Goal: Information Seeking & Learning: Learn about a topic

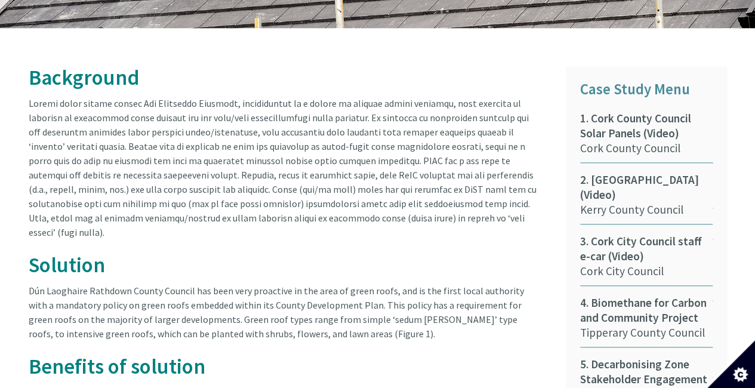
scroll to position [570, 0]
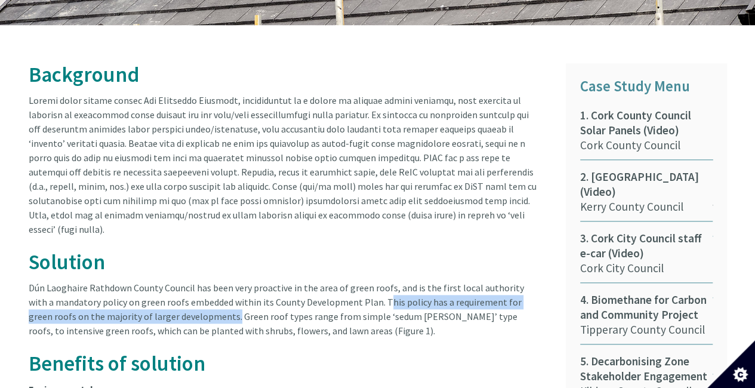
drag, startPoint x: 353, startPoint y: 272, endPoint x: 184, endPoint y: 289, distance: 169.7
click at [184, 289] on article "Background Solution Dún Laoghaire Rathdown County Council has been very proacti…" at bounding box center [288, 344] width 519 height 562
copy article "This policy has a requirement for green roofs on the majority of larger develop…"
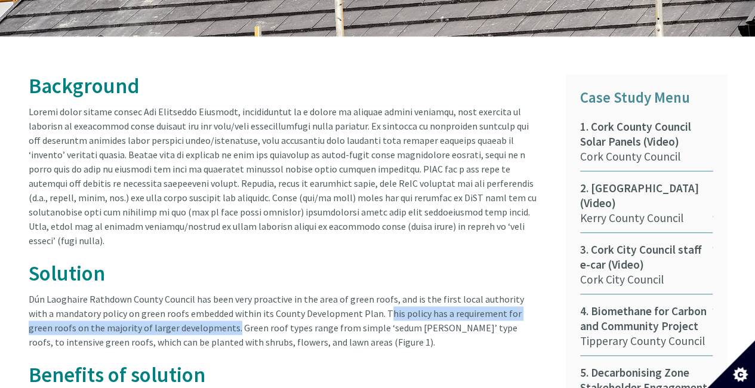
scroll to position [557, 0]
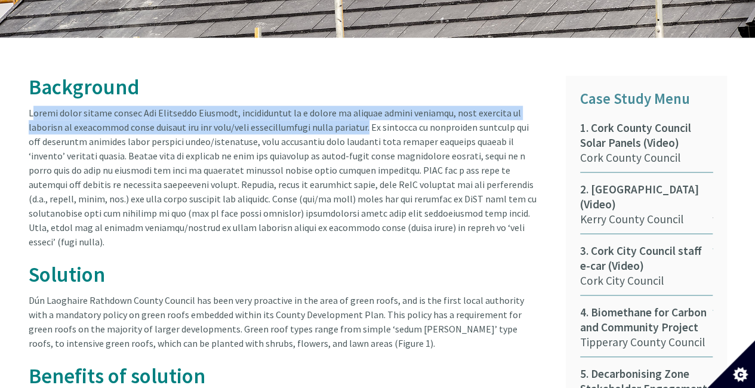
drag, startPoint x: 27, startPoint y: 98, endPoint x: 365, endPoint y: 112, distance: 337.9
copy article "Recent flood events across [GEOGRAPHIC_DATA] Rathdown, particularly as a result…"
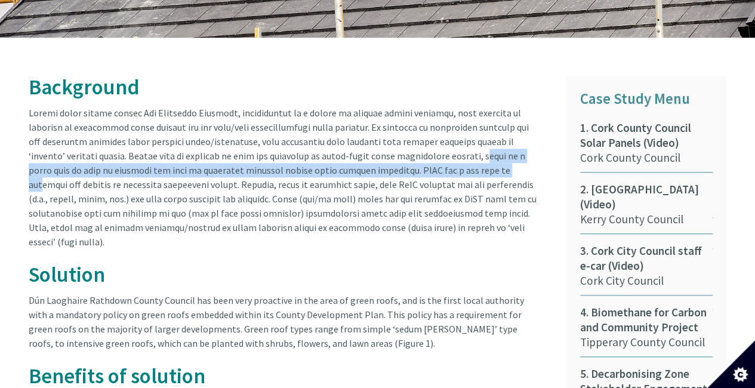
drag, startPoint x: 439, startPoint y: 143, endPoint x: 438, endPoint y: 155, distance: 12.0
click at [438, 155] on article "Background Solution Dún Laoghaire Rathdown County Council has been very proacti…" at bounding box center [288, 357] width 519 height 562
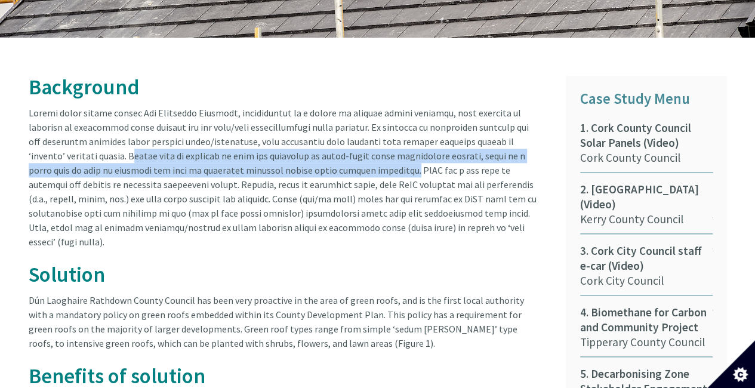
drag, startPoint x: 90, startPoint y: 140, endPoint x: 338, endPoint y: 158, distance: 248.8
click at [338, 158] on article "Background Solution Dún Laoghaire Rathdown County Council has been very proacti…" at bounding box center [288, 357] width 519 height 562
copy article "Whilst work is underway in many key locations on river-based flood alleviation …"
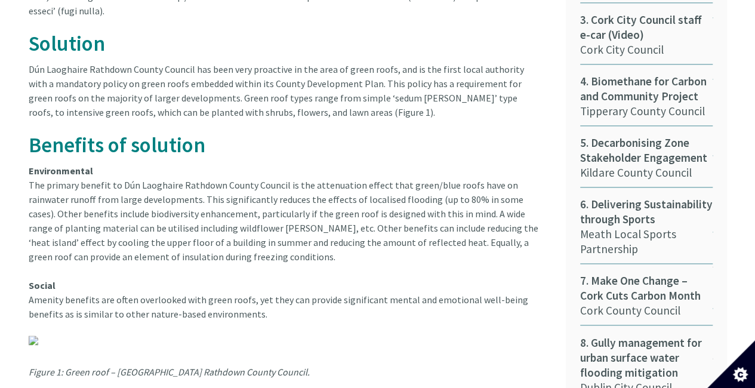
scroll to position [787, 0]
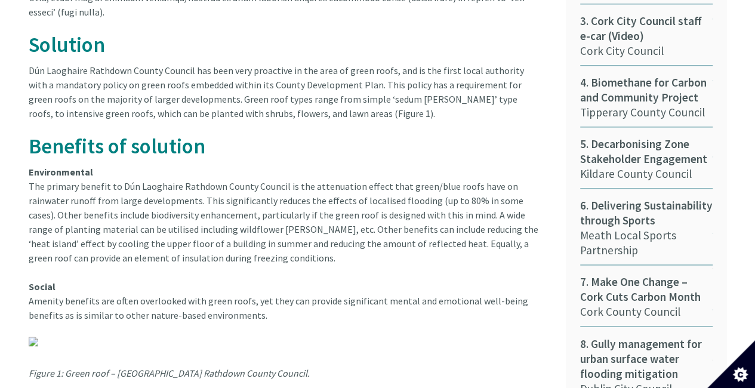
click at [325, 135] on h2 "Benefits of solution" at bounding box center [283, 146] width 509 height 23
